Goal: Go to known website: Access a specific website the user already knows

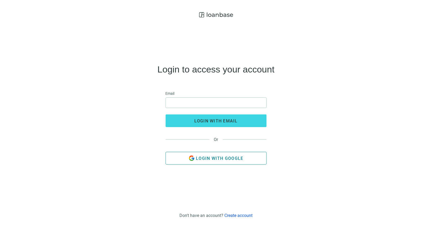
click at [242, 155] on button "Login with Google" at bounding box center [216, 158] width 101 height 13
